Goal: Task Accomplishment & Management: Manage account settings

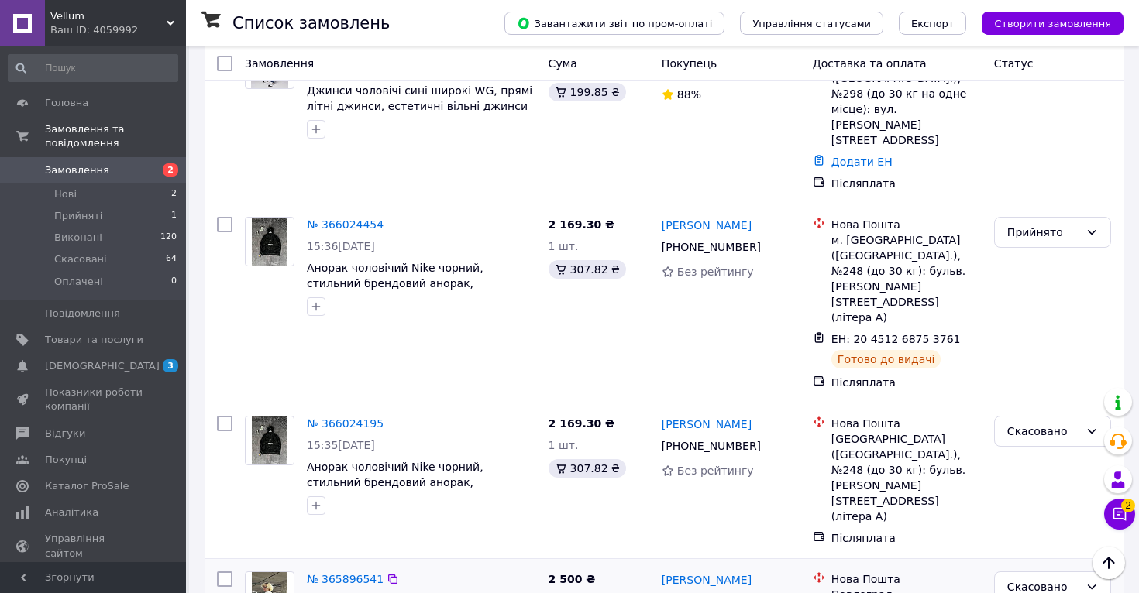
scroll to position [225, 0]
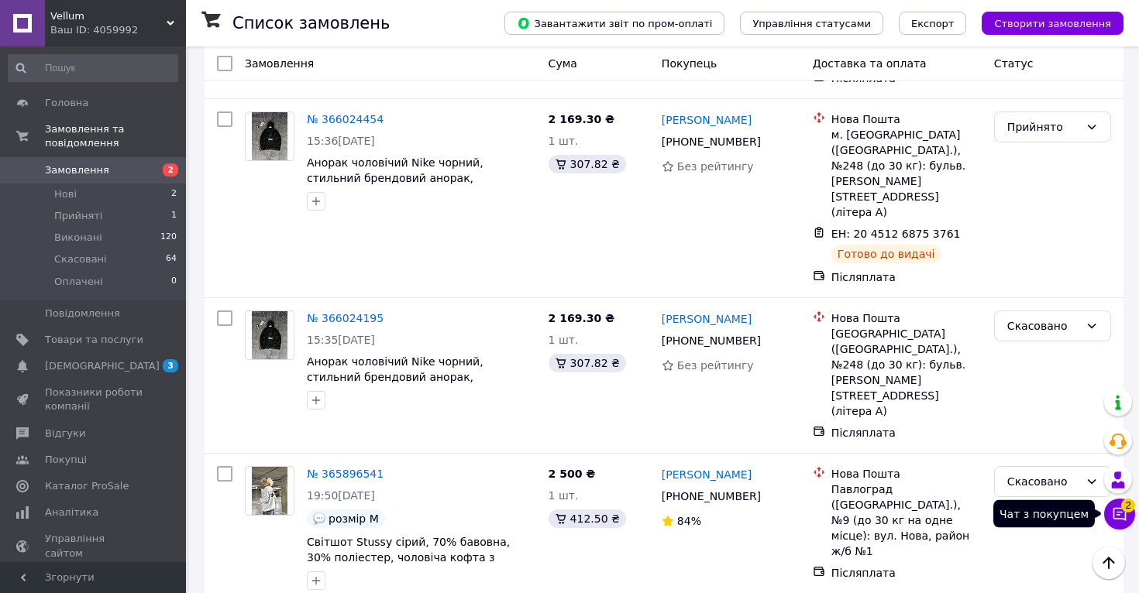
click at [1118, 514] on icon at bounding box center [1119, 514] width 15 height 15
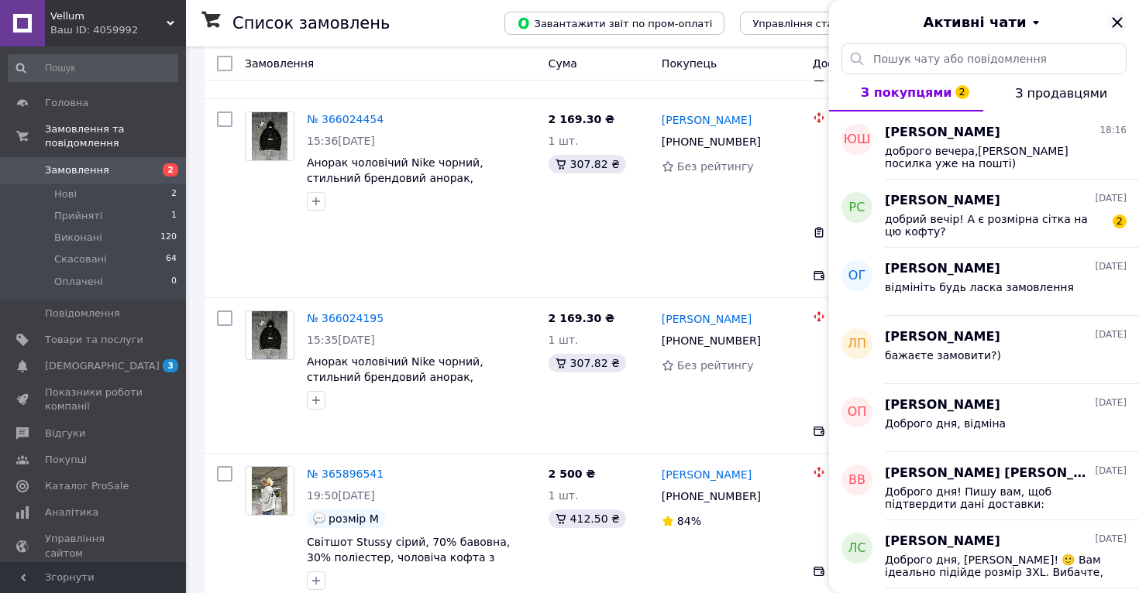
click at [1113, 19] on icon "Закрити" at bounding box center [1117, 22] width 10 height 10
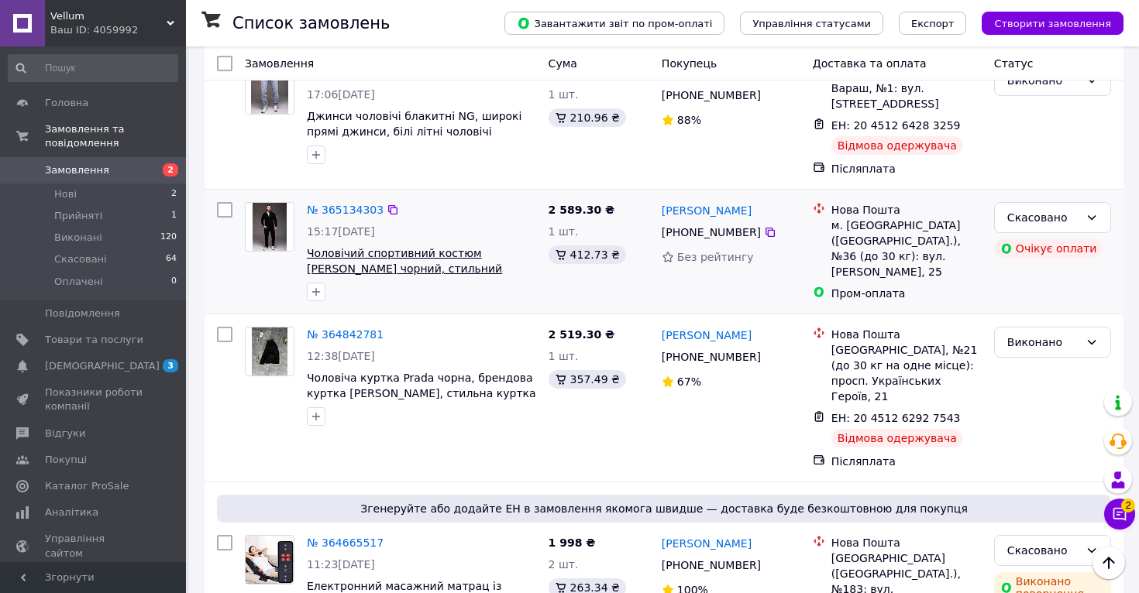
scroll to position [792, 0]
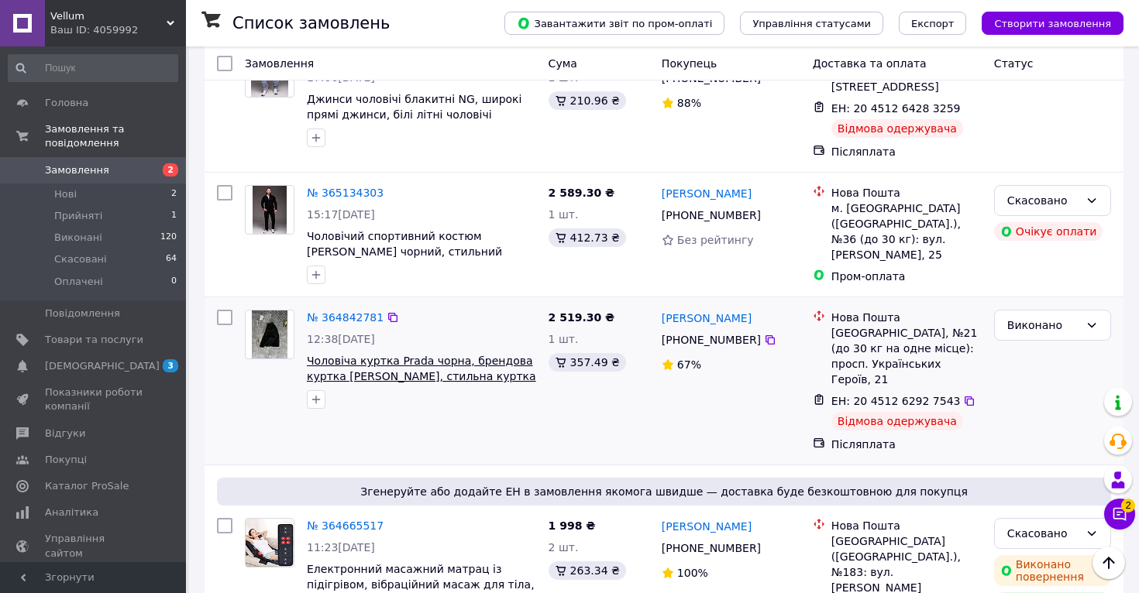
click at [383, 355] on span "Чоловіча куртка Prada чорна, брендова куртка [PERSON_NAME], стильна куртка [PER…" at bounding box center [421, 384] width 229 height 59
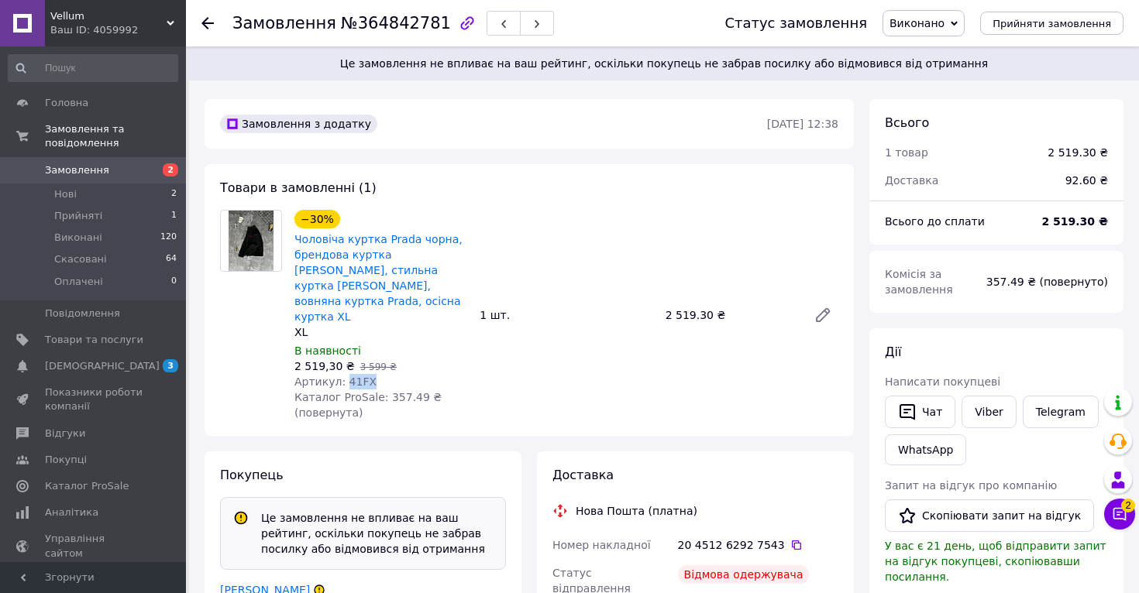
drag, startPoint x: 342, startPoint y: 368, endPoint x: 373, endPoint y: 366, distance: 31.1
click at [373, 374] on div "Артикул: 41FX" at bounding box center [380, 381] width 173 height 15
copy span "41FX"
click at [208, 24] on use at bounding box center [207, 23] width 12 height 12
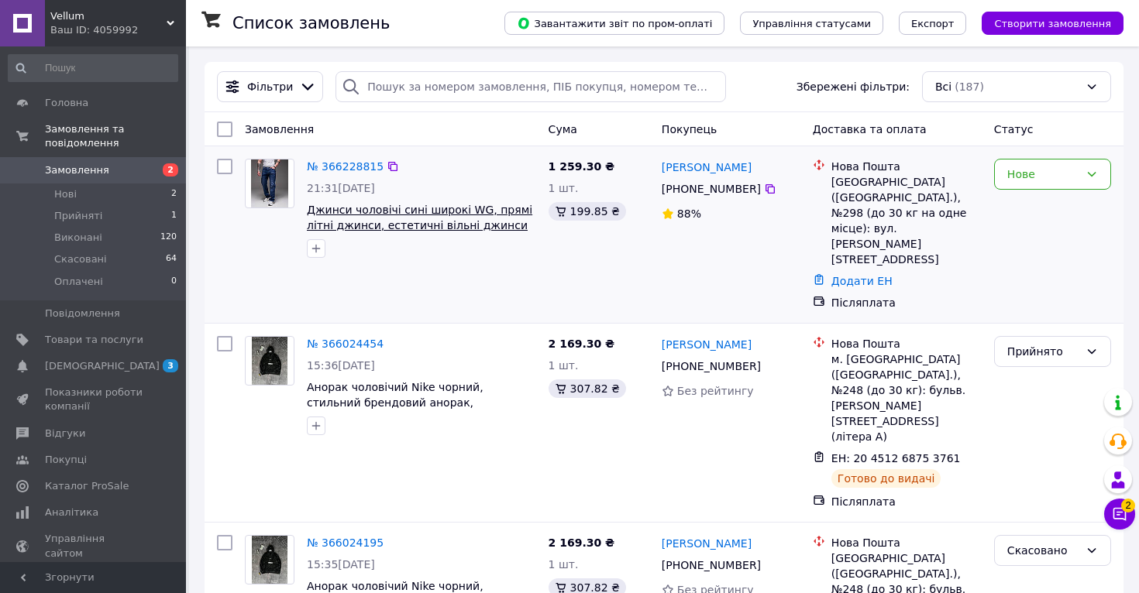
click at [406, 221] on span "Джинси чоловічі сині широкі WG, прямі літні джинси, естетичні вільні джинси тру…" at bounding box center [419, 233] width 225 height 59
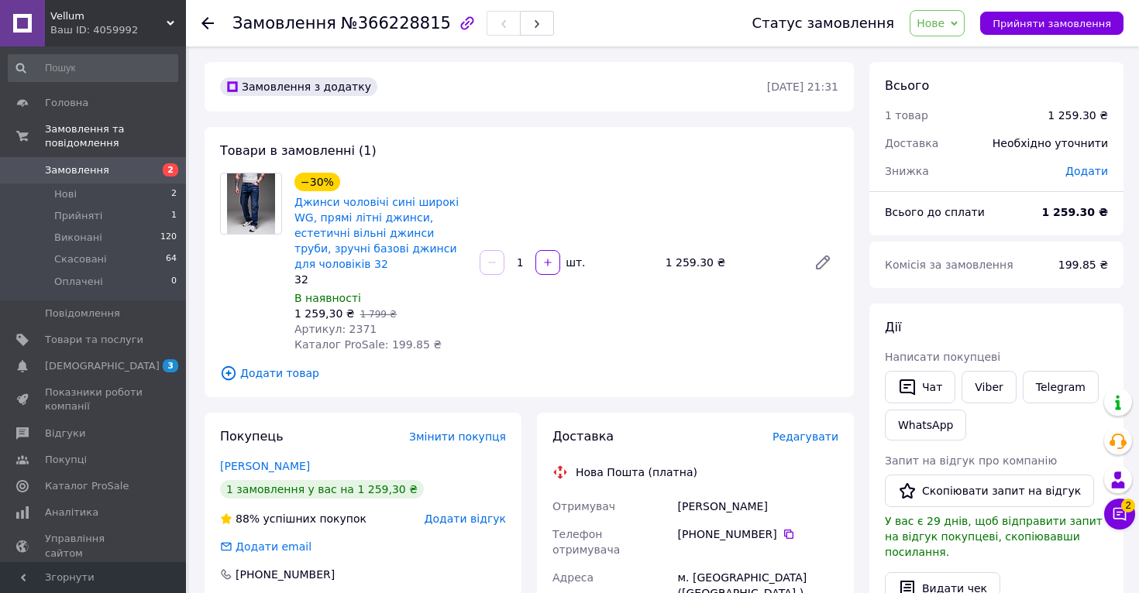
click at [344, 336] on div "Артикул: 2371" at bounding box center [380, 328] width 173 height 15
drag, startPoint x: 344, startPoint y: 329, endPoint x: 384, endPoint y: 330, distance: 40.3
click at [384, 330] on div "Артикул: 2371" at bounding box center [380, 328] width 173 height 15
copy span "2371"
click at [384, 330] on div "Артикул: 2371" at bounding box center [380, 328] width 173 height 15
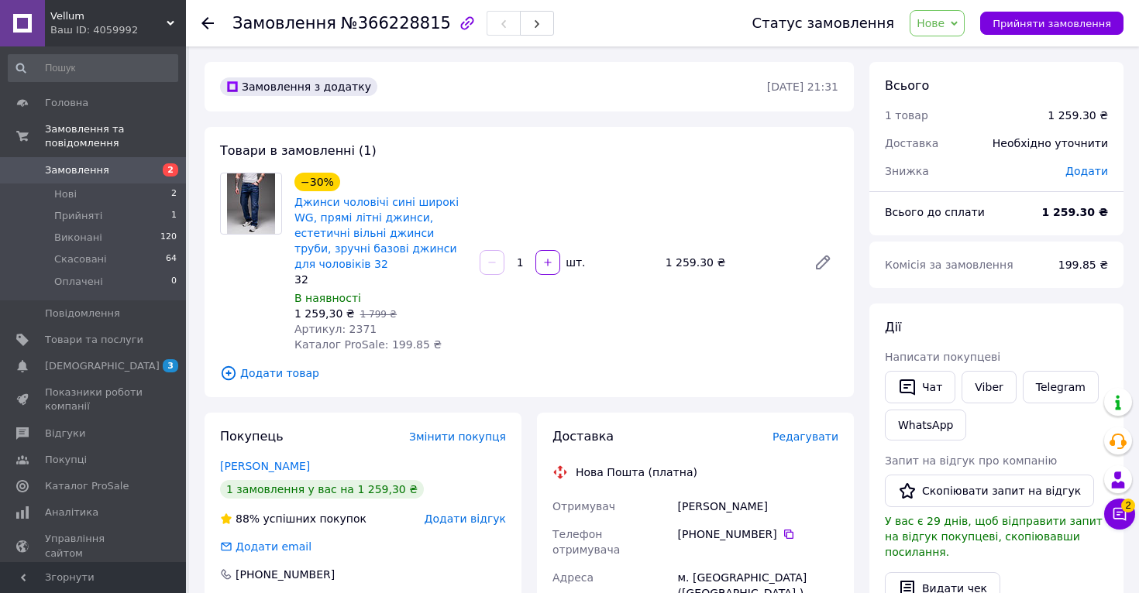
click at [214, 22] on icon at bounding box center [207, 23] width 12 height 12
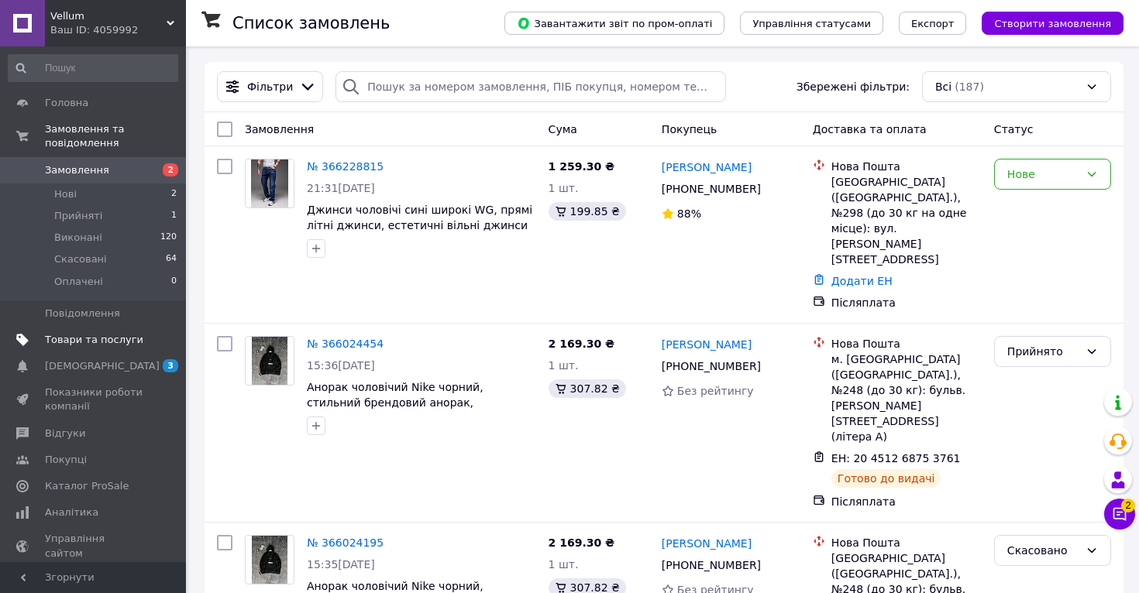
click at [144, 337] on span at bounding box center [164, 340] width 43 height 14
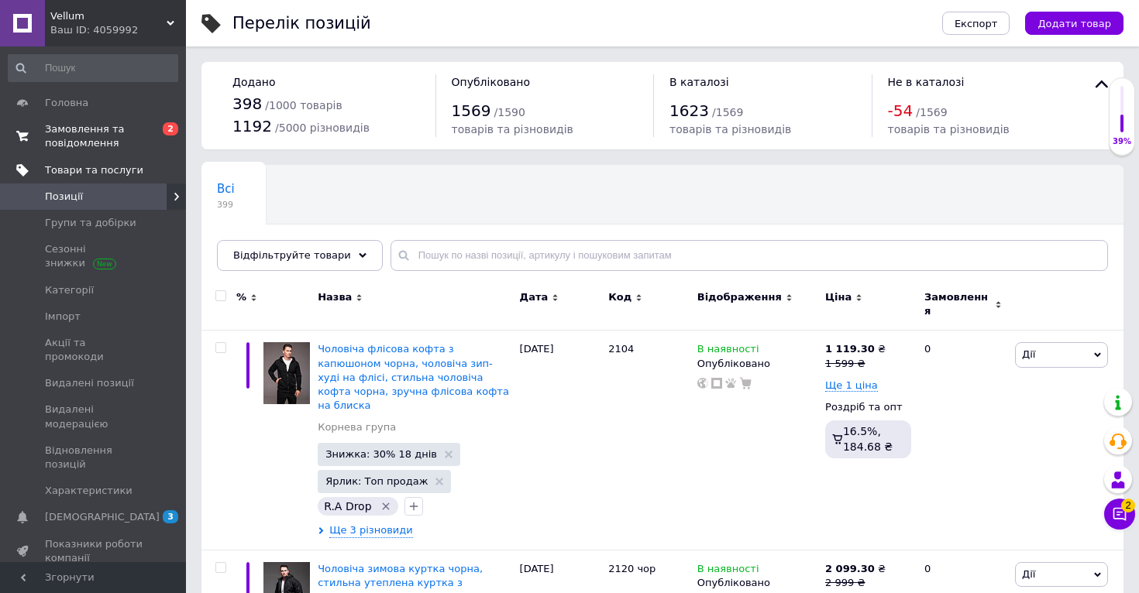
click at [142, 146] on span "Замовлення та повідомлення" at bounding box center [94, 136] width 98 height 28
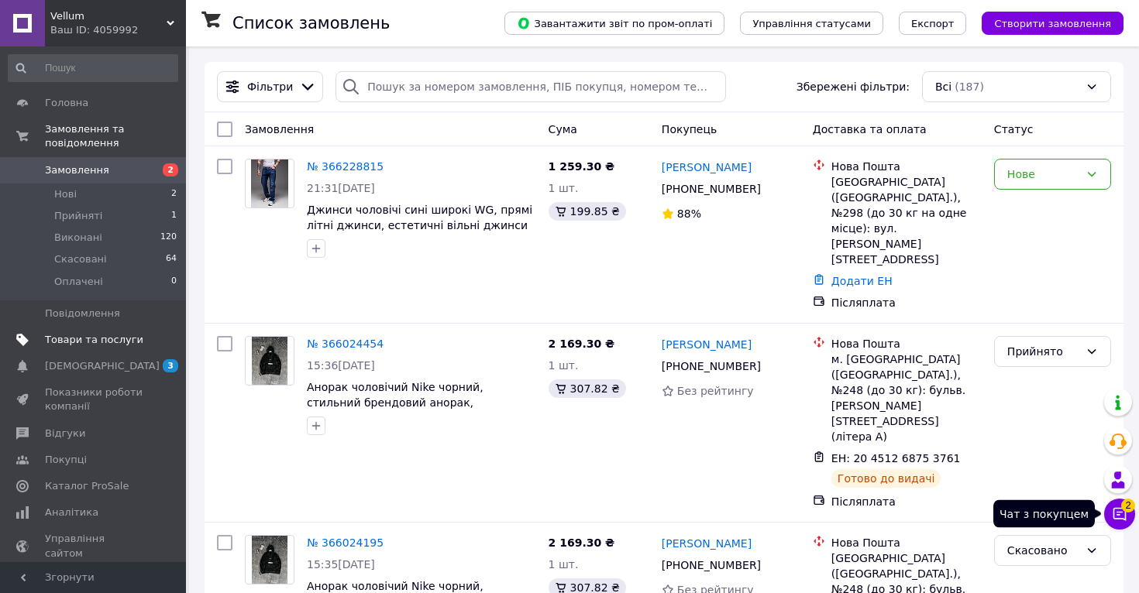
click at [1110, 513] on button "Чат з покупцем 2" at bounding box center [1119, 514] width 31 height 31
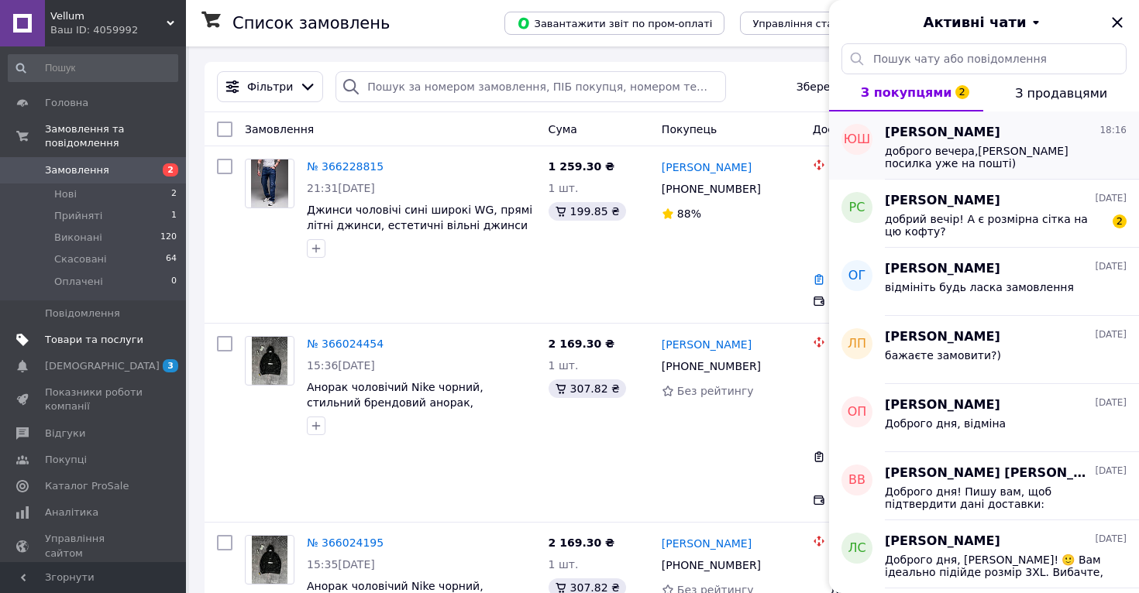
click at [1009, 174] on div "[PERSON_NAME] 18:16 доброго вечера,[PERSON_NAME] посилка уже на пошті)" at bounding box center [1012, 146] width 254 height 68
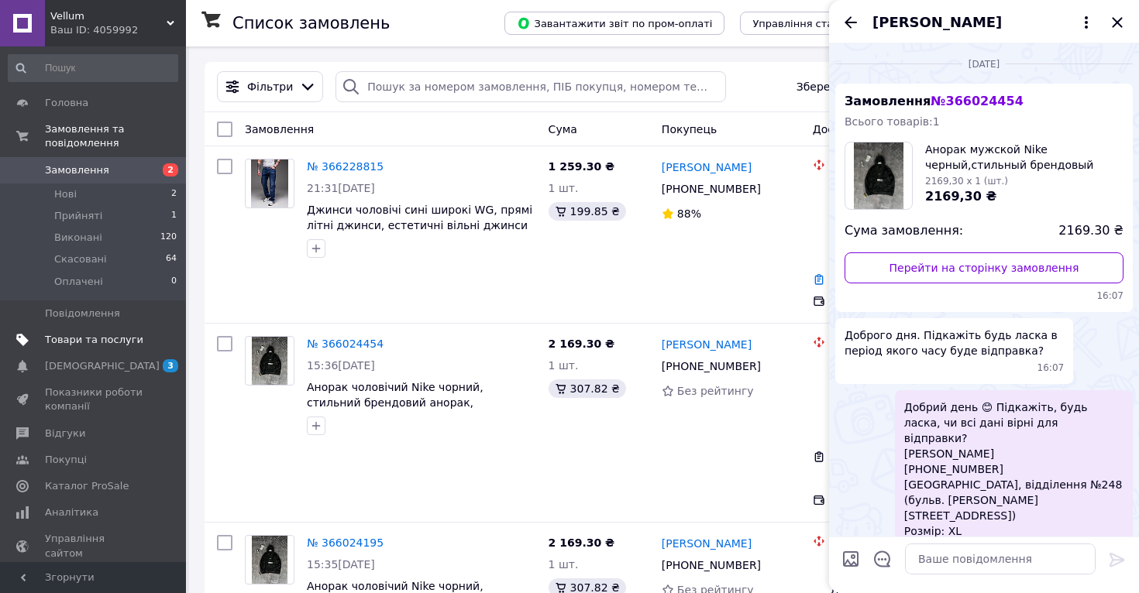
scroll to position [455, 0]
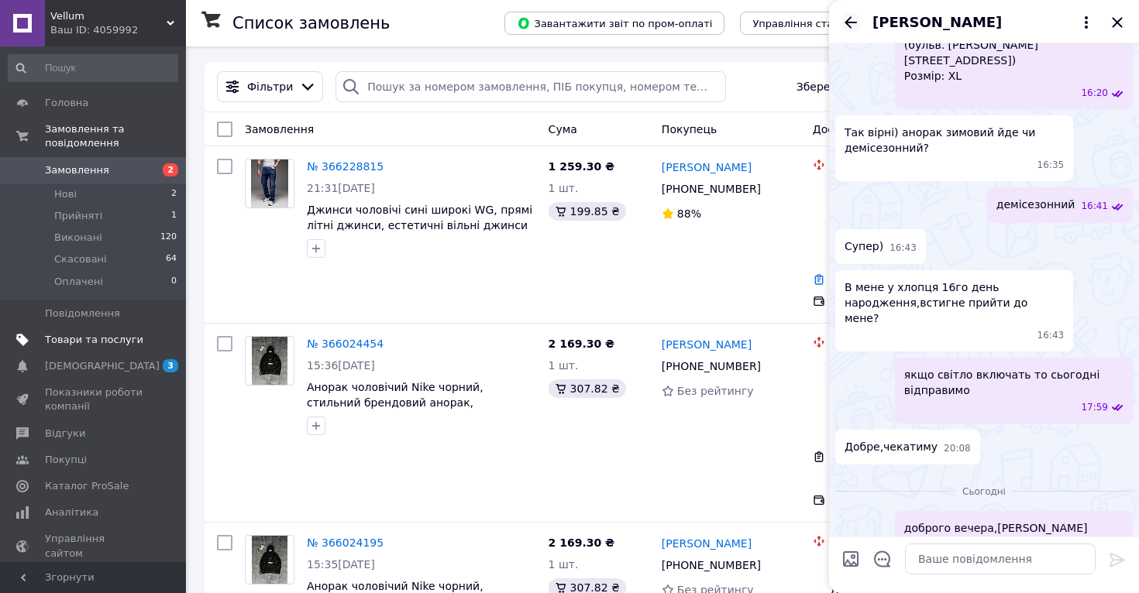
click at [842, 20] on icon "Назад" at bounding box center [850, 22] width 19 height 19
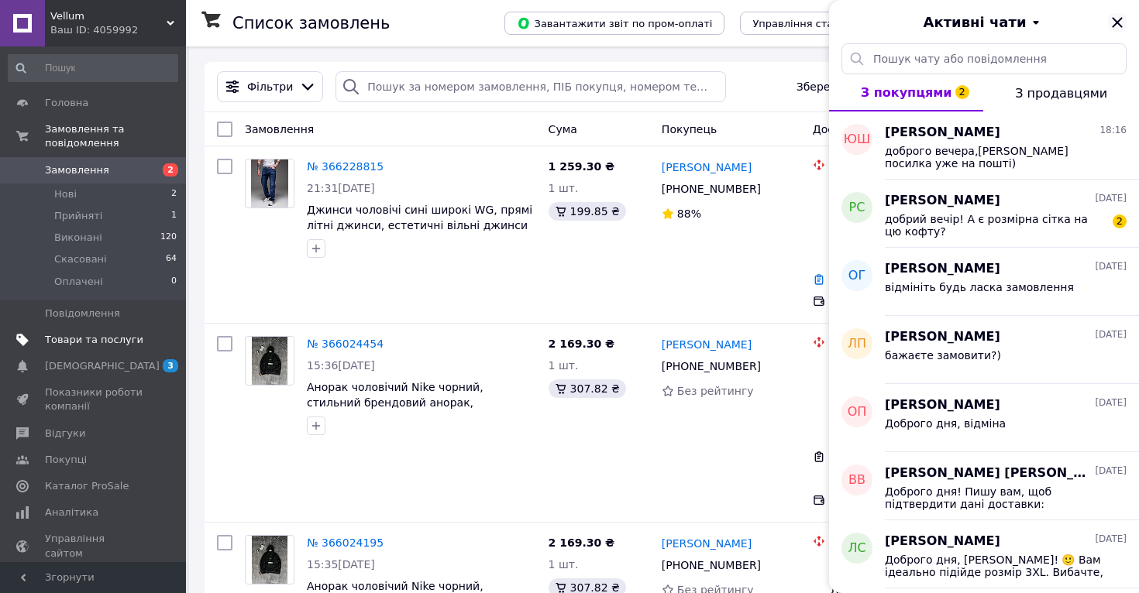
click at [1123, 25] on icon "Закрити" at bounding box center [1117, 22] width 19 height 19
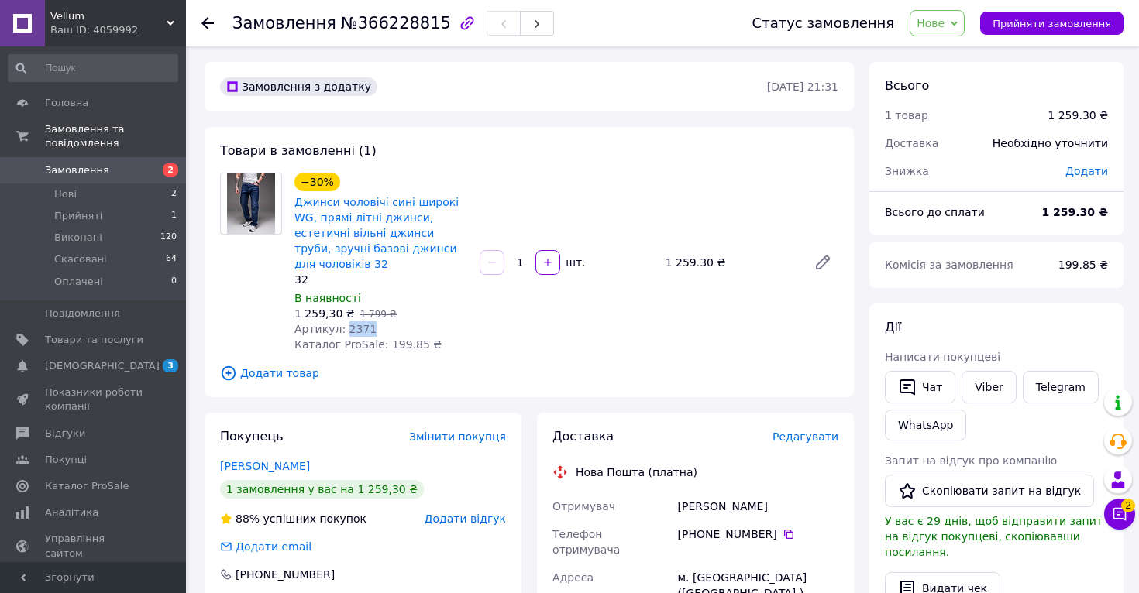
drag, startPoint x: 344, startPoint y: 330, endPoint x: 388, endPoint y: 332, distance: 44.2
click at [388, 332] on div "Артикул: 2371" at bounding box center [380, 328] width 173 height 15
copy span "2371"
click at [193, 15] on div "Замовлення №366228815 Статус замовлення Нове Прийнято Виконано Скасовано Оплаче…" at bounding box center [662, 23] width 953 height 46
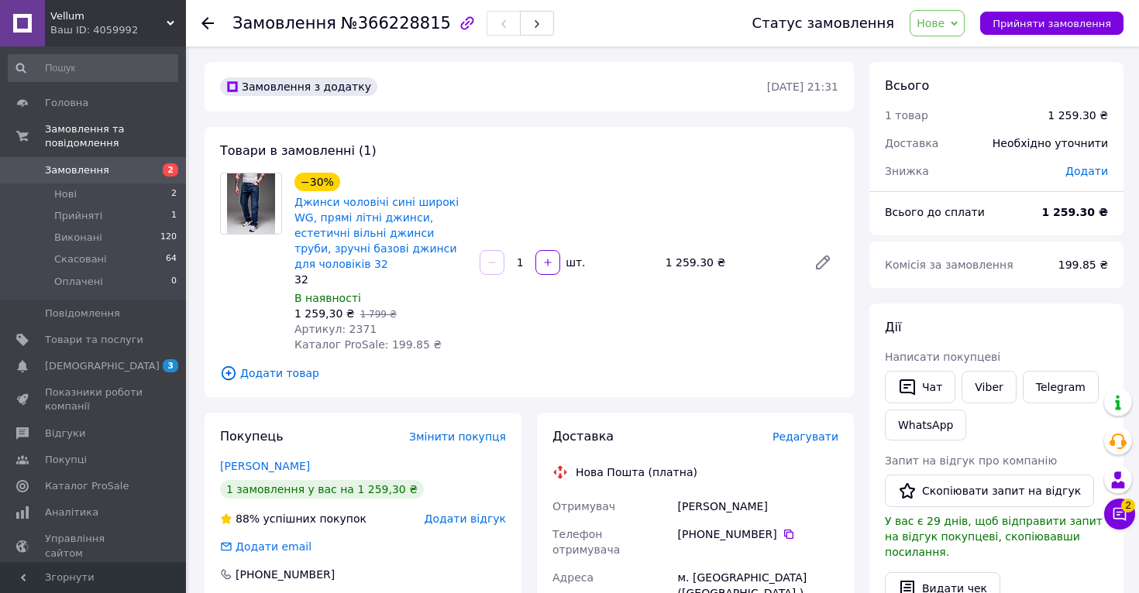
click at [205, 22] on use at bounding box center [207, 23] width 12 height 12
